Goal: Register for event/course

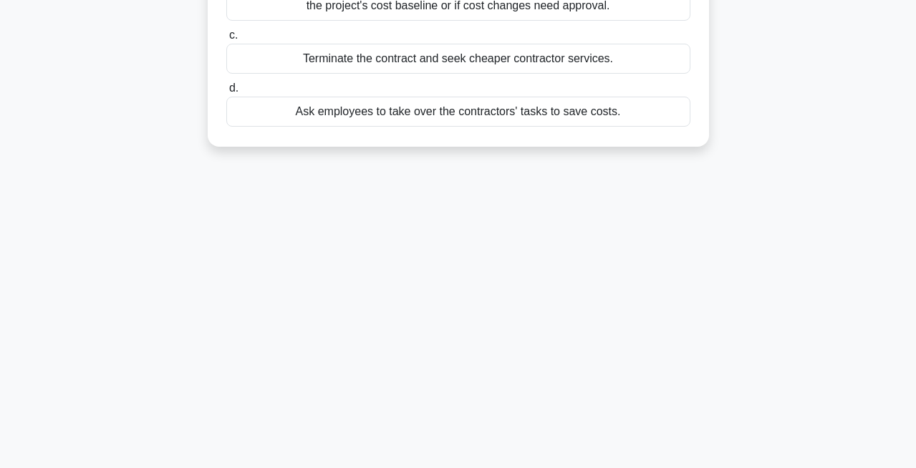
scroll to position [305, 0]
